Goal: Task Accomplishment & Management: Use online tool/utility

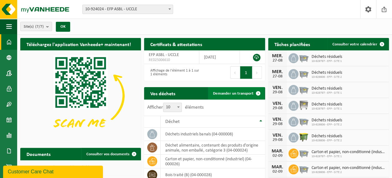
click at [217, 92] on span "Demander un transport" at bounding box center [233, 94] width 40 height 4
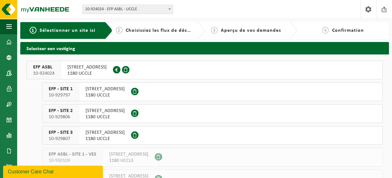
click at [90, 91] on span "[STREET_ADDRESS]" at bounding box center [104, 89] width 39 height 6
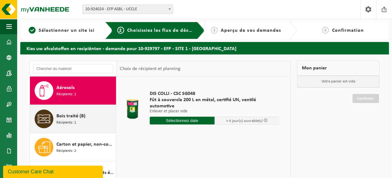
click at [65, 113] on span "Bois traité (B)" at bounding box center [70, 115] width 29 height 7
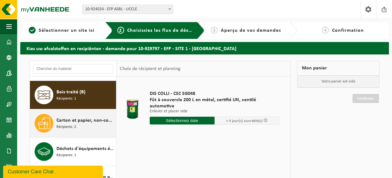
scroll to position [28, 0]
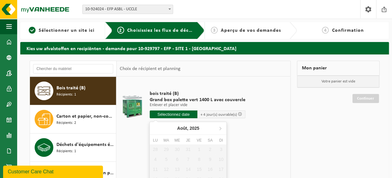
click at [183, 115] on input "text" at bounding box center [174, 115] width 48 height 8
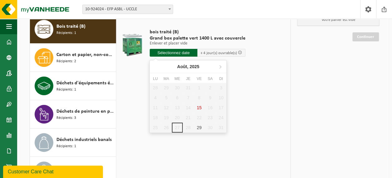
scroll to position [62, 0]
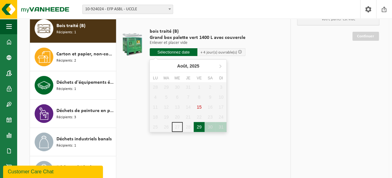
click at [198, 127] on div "29" at bounding box center [198, 127] width 11 height 10
type input "à partir de 2025-08-29"
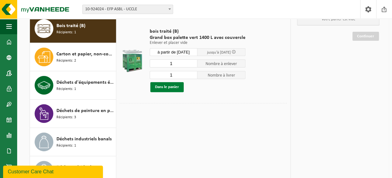
click at [161, 86] on button "Dans le panier" at bounding box center [166, 87] width 33 height 10
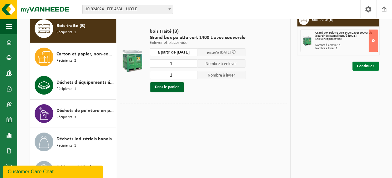
click at [366, 64] on link "Continuer" at bounding box center [365, 66] width 26 height 9
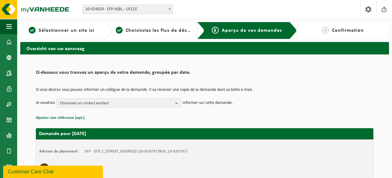
click at [340, 30] on span "Confirmation" at bounding box center [347, 30] width 32 height 5
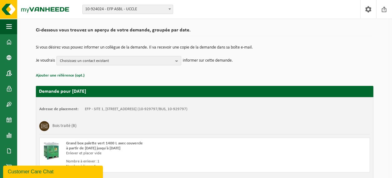
scroll to position [93, 0]
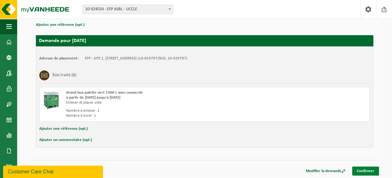
click at [360, 167] on link "Confirmer" at bounding box center [365, 171] width 27 height 9
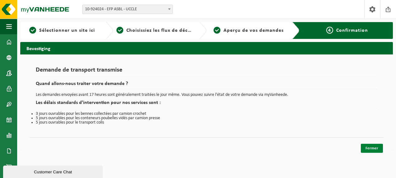
click at [364, 147] on link "Fermer" at bounding box center [372, 148] width 22 height 9
